Goal: Information Seeking & Learning: Learn about a topic

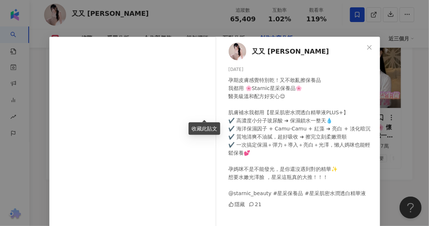
scroll to position [108, 0]
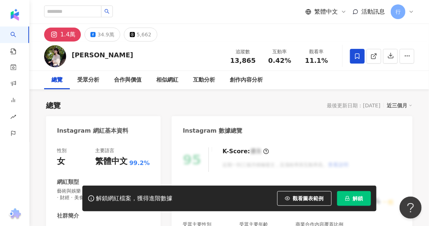
click at [96, 57] on div "黃大米 追蹤數 13,865 互動率 0.42% 觀看率 11.1%" at bounding box center [228, 56] width 399 height 29
click at [119, 66] on div "黃大米 追蹤數 13,865 互動率 0.42% 觀看率 11.1%" at bounding box center [228, 56] width 399 height 29
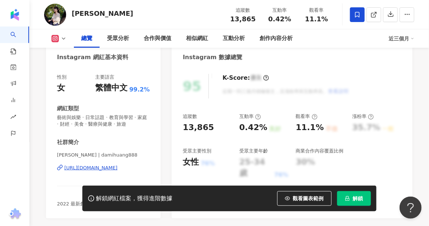
click at [97, 168] on div "https://www.instagram.com/damihuang888/" at bounding box center [90, 168] width 53 height 7
drag, startPoint x: 93, startPoint y: 17, endPoint x: 72, endPoint y: 15, distance: 21.0
click at [72, 15] on div "黃大米 追蹤數 13,865 互動率 0.42% 觀看率 11.1%" at bounding box center [228, 14] width 399 height 29
copy div "黃大米"
click at [61, 33] on div "總覽 受眾分析 合作與價值 相似網紅 互動分析 創作內容分析 近三個月" at bounding box center [229, 38] width 370 height 18
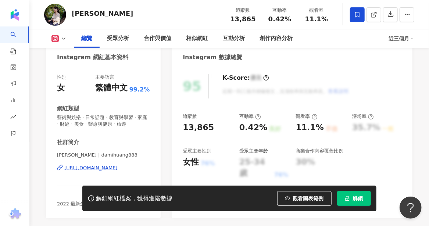
click at [63, 38] on icon at bounding box center [64, 39] width 6 height 6
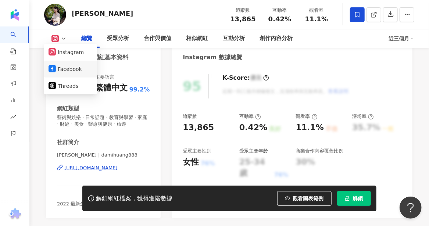
click at [65, 71] on button "Facebook" at bounding box center [70, 69] width 44 height 10
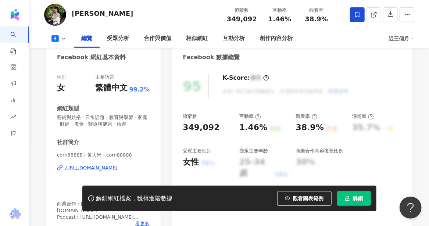
click at [60, 40] on button at bounding box center [59, 38] width 30 height 7
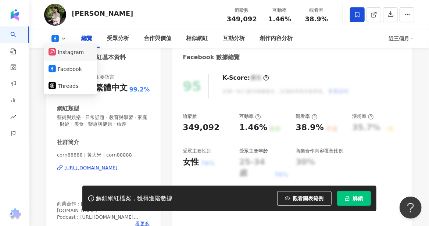
click at [60, 55] on button "Instagram" at bounding box center [70, 52] width 44 height 10
